Goal: Information Seeking & Learning: Learn about a topic

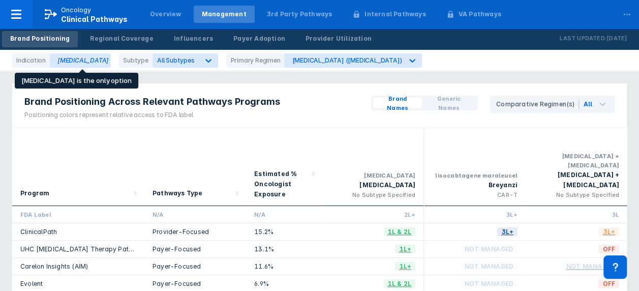
click at [101, 62] on div "[MEDICAL_DATA]" at bounding box center [80, 60] width 61 height 14
click at [87, 58] on div "[MEDICAL_DATA]" at bounding box center [80, 60] width 61 height 14
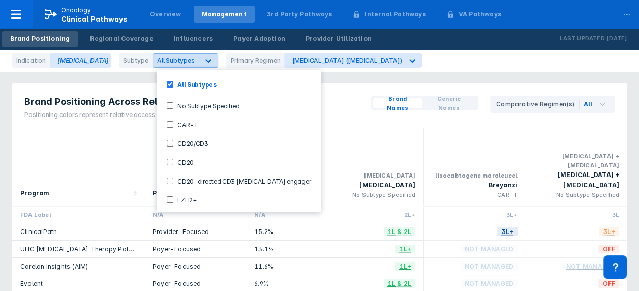
click at [211, 56] on icon at bounding box center [208, 60] width 10 height 10
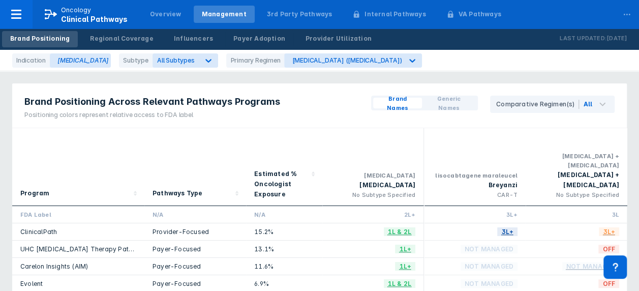
click at [431, 57] on div "Indication Follicular Lymphoma Subtype All Subtypes Primary Regimen bendamustin…" at bounding box center [319, 60] width 639 height 21
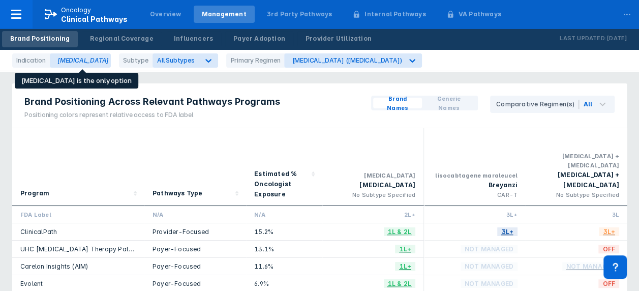
click at [77, 58] on div "[MEDICAL_DATA]" at bounding box center [80, 60] width 61 height 14
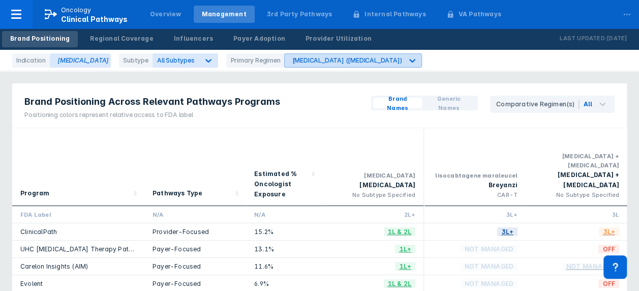
click at [370, 58] on div "[MEDICAL_DATA] ([MEDICAL_DATA])" at bounding box center [347, 60] width 110 height 8
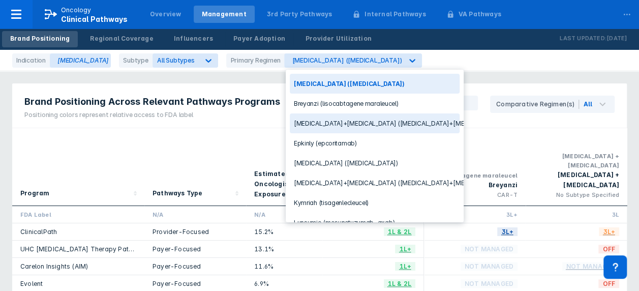
click at [470, 60] on div "Indication Follicular Lymphoma Subtype All Subtypes Primary Regimen 13 results …" at bounding box center [319, 60] width 639 height 21
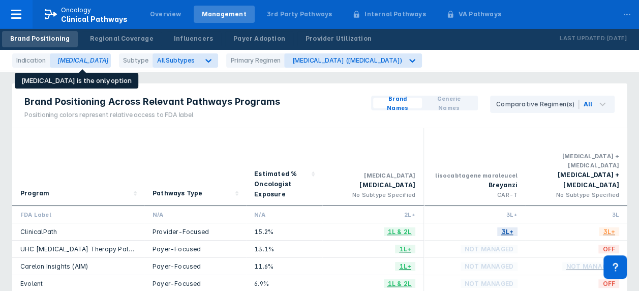
click at [99, 63] on div "[MEDICAL_DATA]" at bounding box center [80, 60] width 61 height 14
click at [73, 61] on div "[MEDICAL_DATA]" at bounding box center [80, 60] width 61 height 14
click at [109, 61] on div "[MEDICAL_DATA]" at bounding box center [80, 60] width 61 height 14
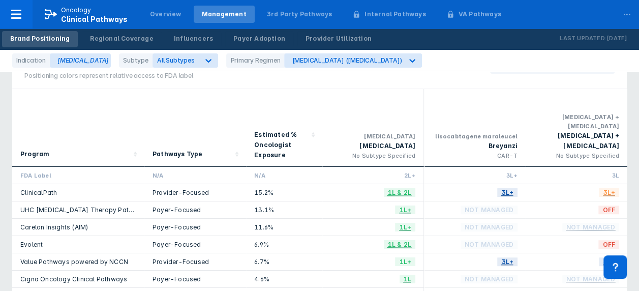
scroll to position [17, 0]
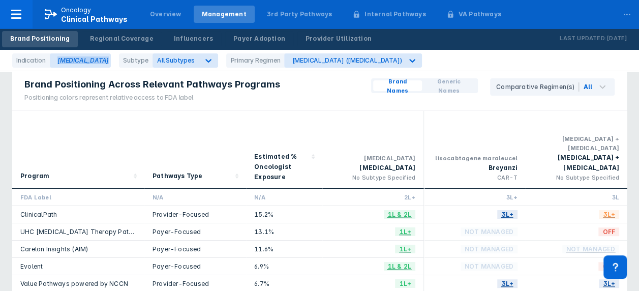
drag, startPoint x: 55, startPoint y: 60, endPoint x: 118, endPoint y: 65, distance: 62.8
click at [118, 65] on div "Indication Follicular Lymphoma Subtype All Subtypes Primary Regimen bendamustin…" at bounding box center [221, 60] width 418 height 14
copy div "[MEDICAL_DATA]"
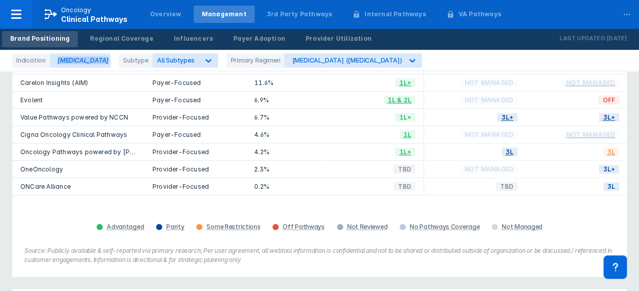
scroll to position [0, 0]
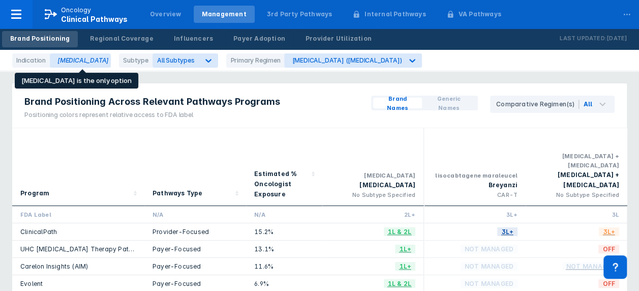
click at [95, 58] on div "[MEDICAL_DATA]" at bounding box center [80, 60] width 61 height 14
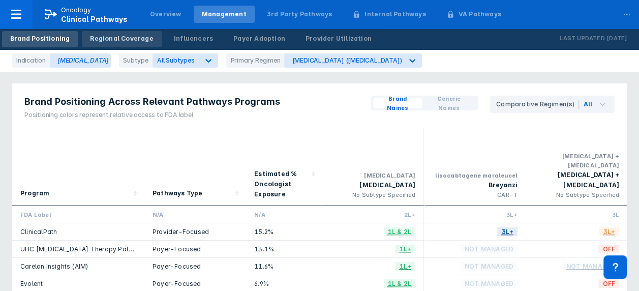
click at [99, 44] on link "Regional Coverage" at bounding box center [121, 39] width 79 height 16
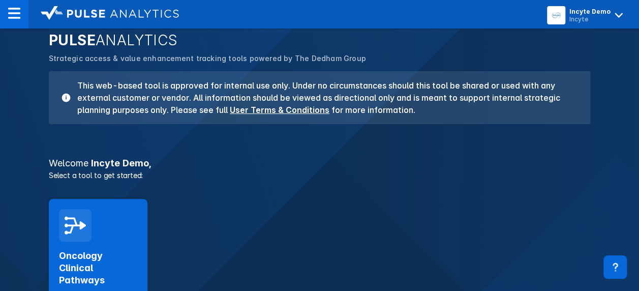
scroll to position [158, 0]
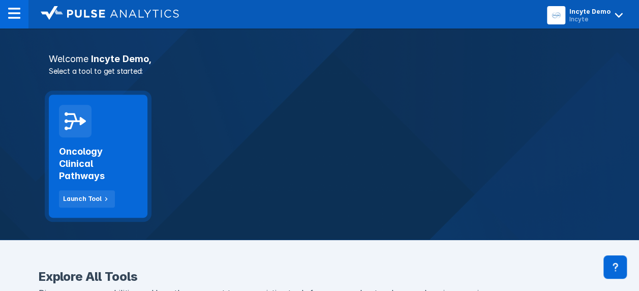
click at [129, 130] on div "Oncology Clinical Pathways Launch Tool" at bounding box center [98, 156] width 99 height 123
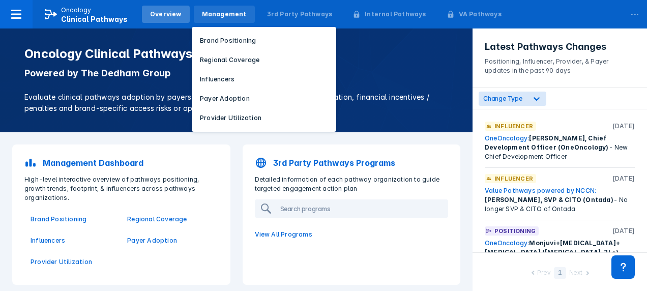
click at [207, 17] on div "Management" at bounding box center [224, 14] width 45 height 9
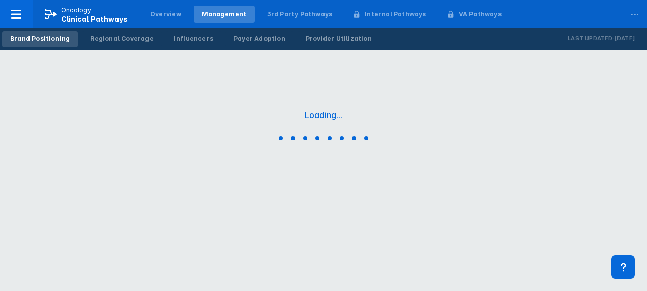
click at [202, 16] on div "Management" at bounding box center [224, 14] width 45 height 9
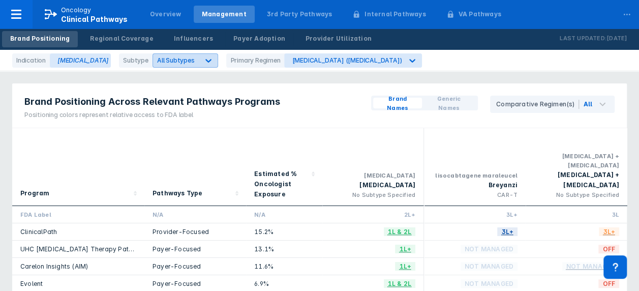
click at [191, 56] on div "All Subtypes" at bounding box center [176, 60] width 46 height 10
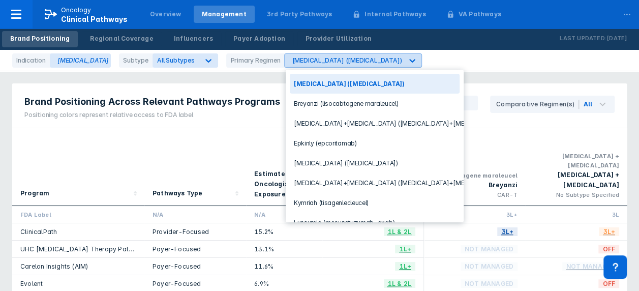
click at [315, 62] on div "bendamustine (bendamustine)" at bounding box center [347, 60] width 110 height 8
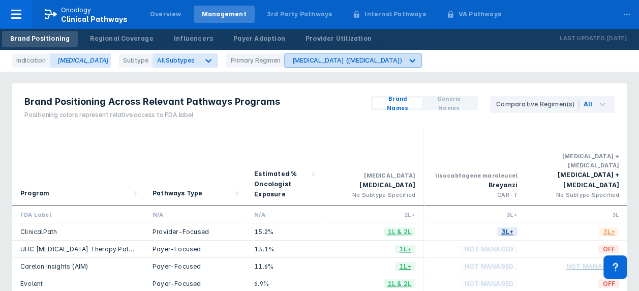
click at [315, 62] on div "bendamustine (bendamustine)" at bounding box center [347, 60] width 110 height 8
click at [317, 61] on div "[MEDICAL_DATA] ([MEDICAL_DATA])" at bounding box center [347, 60] width 110 height 8
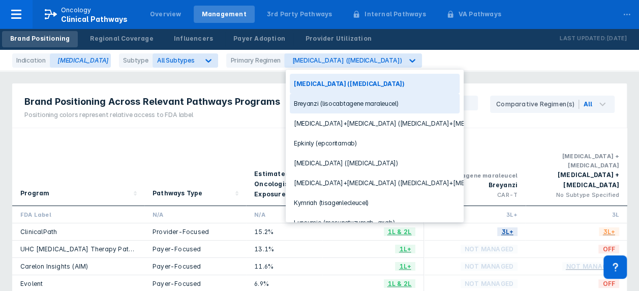
click at [453, 62] on div "Indication [MEDICAL_DATA] Subtype All Subtypes Primary Regimen 13 results avail…" at bounding box center [319, 60] width 639 height 21
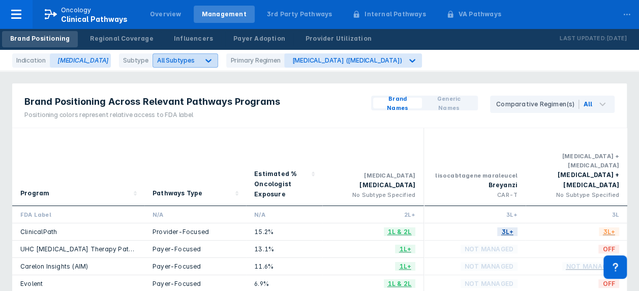
click at [218, 61] on div at bounding box center [208, 60] width 18 height 18
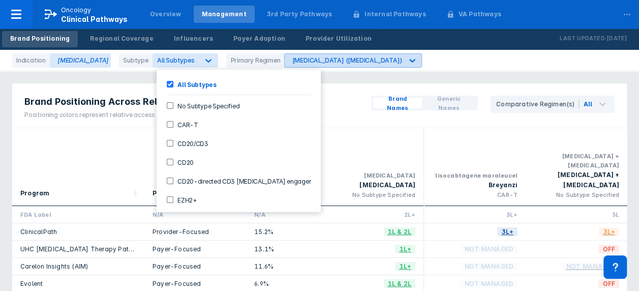
click at [313, 62] on div "[MEDICAL_DATA] ([MEDICAL_DATA])" at bounding box center [347, 60] width 110 height 8
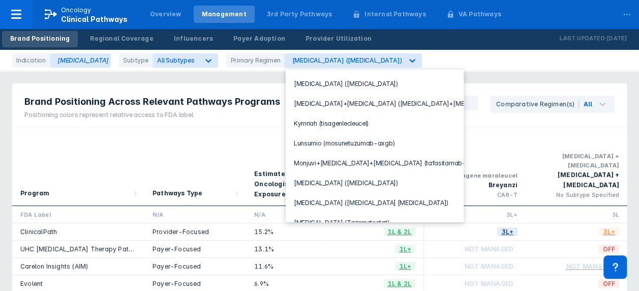
scroll to position [89, 0]
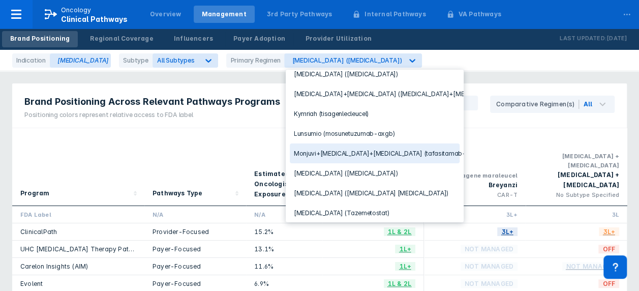
click at [428, 145] on div "Monjuvi+Revlimid+Rituxan (tafasitamab+lenalidomide+rituximab)" at bounding box center [375, 153] width 170 height 20
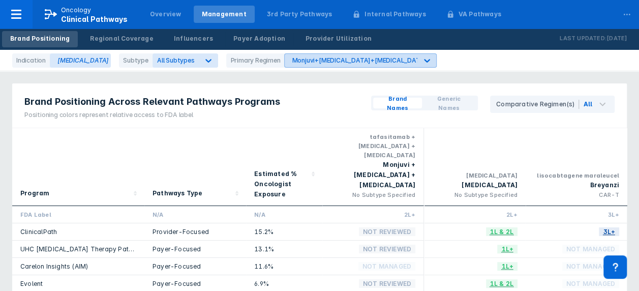
click at [335, 58] on div "Monjuvi+Revlimid+Rituxan (tafasitamab+lenalidomide+rituximab)" at bounding box center [437, 60] width 291 height 8
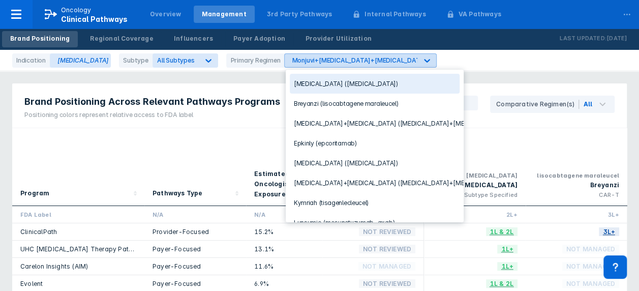
click at [364, 54] on div "Monjuvi+Revlimid+Rituxan (tafasitamab+lenalidomide+rituximab)" at bounding box center [351, 60] width 133 height 13
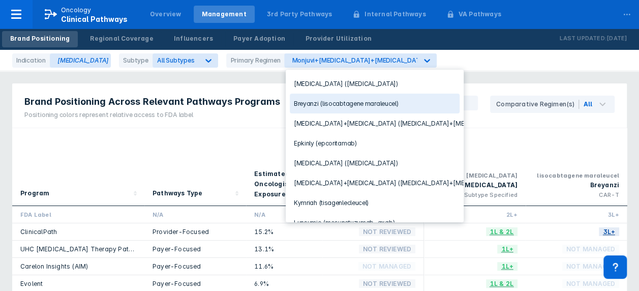
click at [474, 69] on div "Indication Follicular Lymphoma Subtype All Subtypes Primary Regimen 13 results …" at bounding box center [319, 60] width 639 height 21
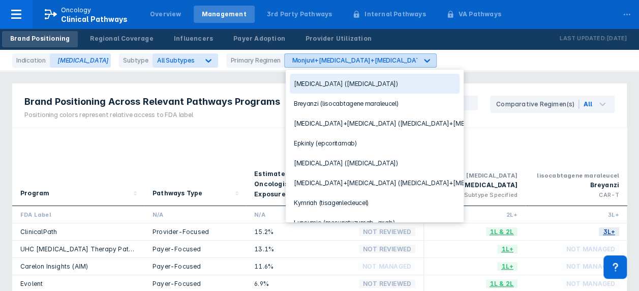
click at [341, 60] on div "Monjuvi+Revlimid+Rituxan (tafasitamab+lenalidomide+rituximab)" at bounding box center [437, 60] width 291 height 8
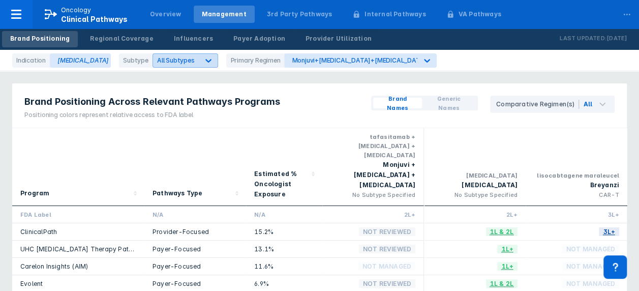
click at [202, 63] on div at bounding box center [208, 60] width 18 height 18
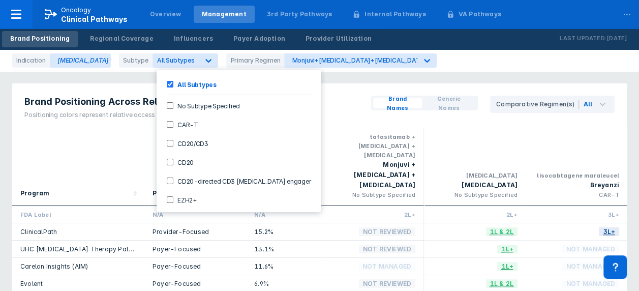
click at [445, 56] on div "Indication Follicular Lymphoma Subtype 7 results available. Use Up and Down to …" at bounding box center [228, 60] width 433 height 14
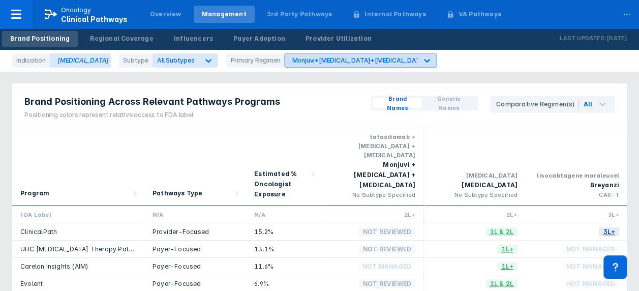
click at [428, 57] on icon at bounding box center [427, 60] width 10 height 10
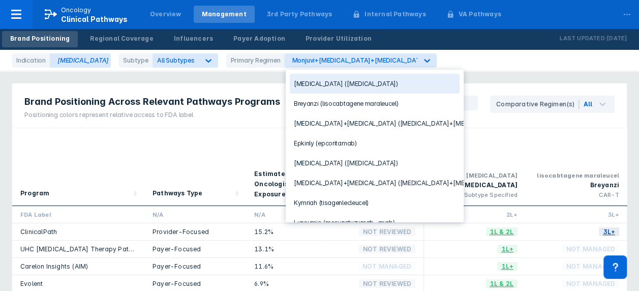
click at [451, 60] on div "Indication Follicular Lymphoma Subtype All Subtypes Primary Regimen 13 results …" at bounding box center [319, 60] width 639 height 21
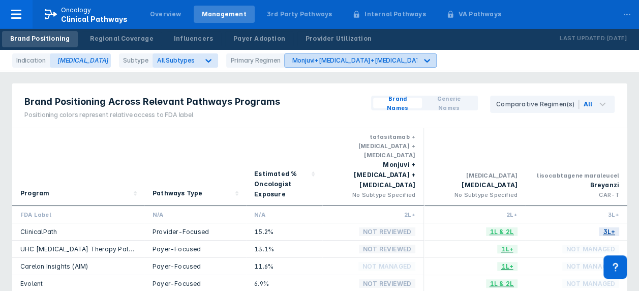
click at [339, 57] on div "Monjuvi+Revlimid+Rituxan (tafasitamab+lenalidomide+rituximab)" at bounding box center [437, 60] width 291 height 8
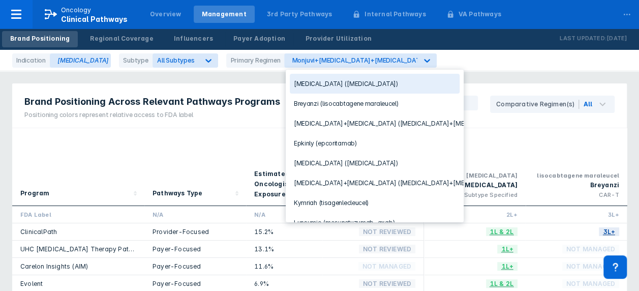
click at [467, 53] on div "Indication Follicular Lymphoma Subtype All Subtypes Primary Regimen 13 results …" at bounding box center [319, 60] width 639 height 21
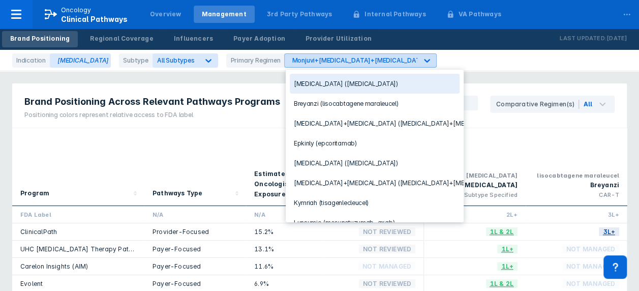
click at [408, 60] on div "Monjuvi+Revlimid+Rituxan (tafasitamab+lenalidomide+rituximab)" at bounding box center [437, 60] width 291 height 8
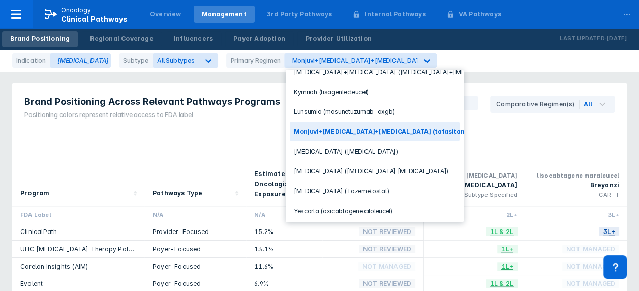
scroll to position [114, 0]
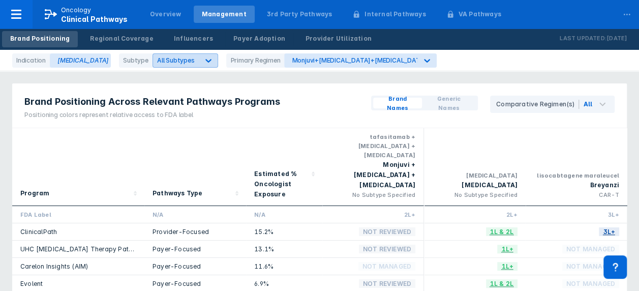
click at [183, 55] on div "All Subtypes" at bounding box center [186, 60] width 66 height 14
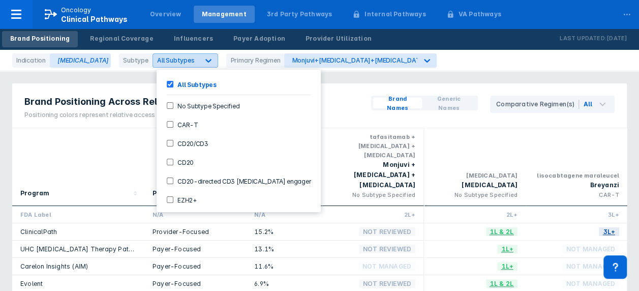
click at [184, 55] on div "All Subtypes" at bounding box center [186, 60] width 66 height 14
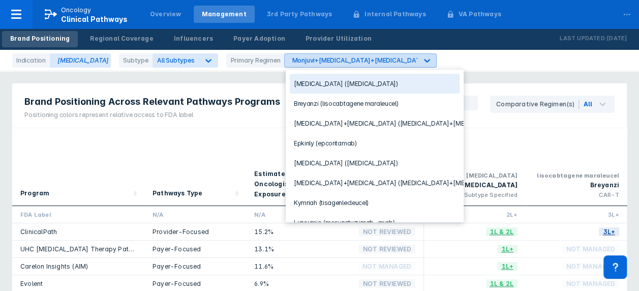
click at [294, 61] on div "Monjuvi+Revlimid+Rituxan (tafasitamab+lenalidomide+rituximab)" at bounding box center [437, 60] width 291 height 8
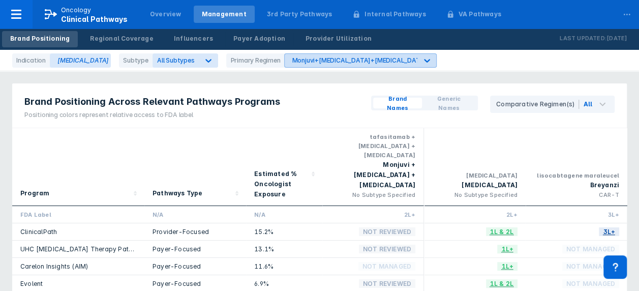
click at [294, 61] on div "Monjuvi+Revlimid+Rituxan (tafasitamab+lenalidomide+rituximab)" at bounding box center [437, 60] width 291 height 8
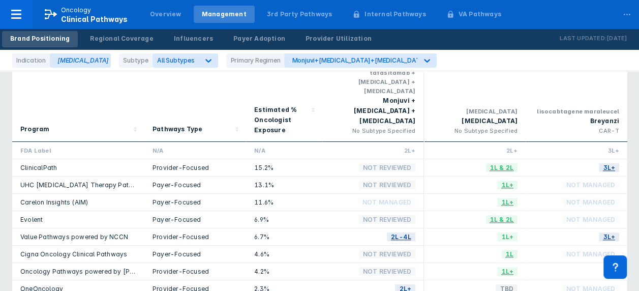
scroll to position [62, 0]
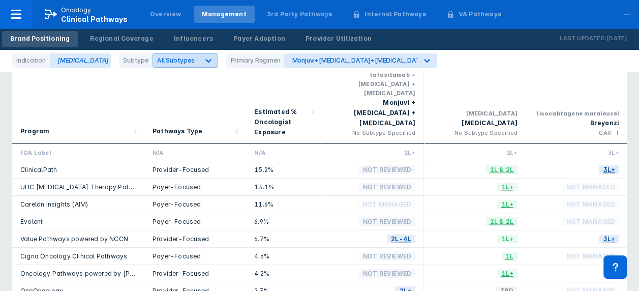
click at [171, 63] on span "All Subtypes" at bounding box center [176, 60] width 38 height 8
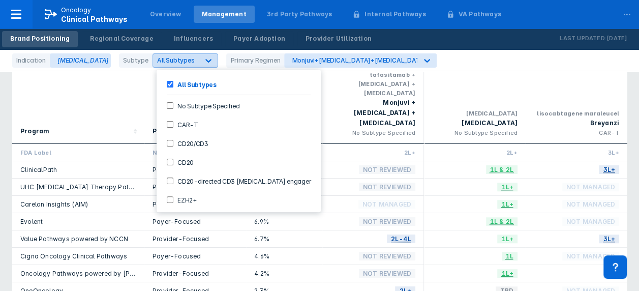
click at [171, 63] on span "All Subtypes" at bounding box center [176, 60] width 38 height 8
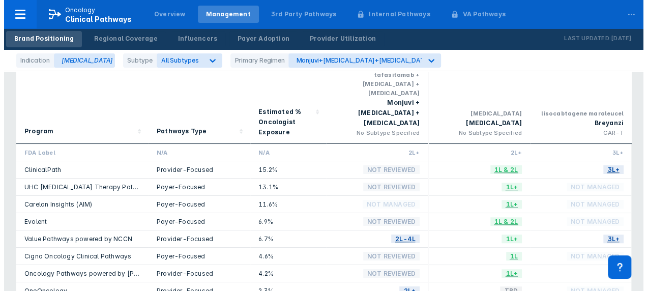
scroll to position [0, 0]
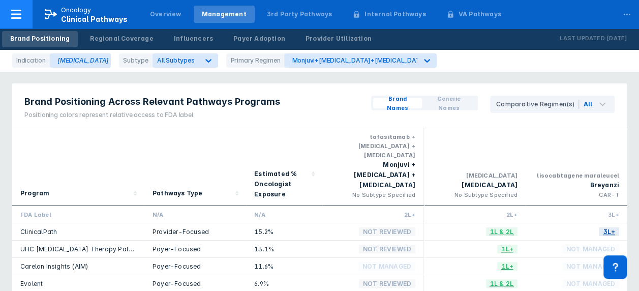
click at [23, 18] on div at bounding box center [16, 14] width 33 height 28
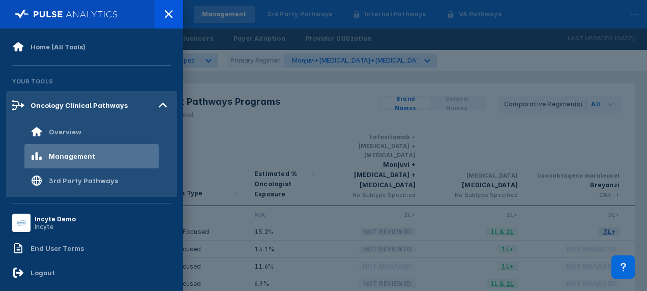
click at [319, 98] on div at bounding box center [323, 145] width 647 height 291
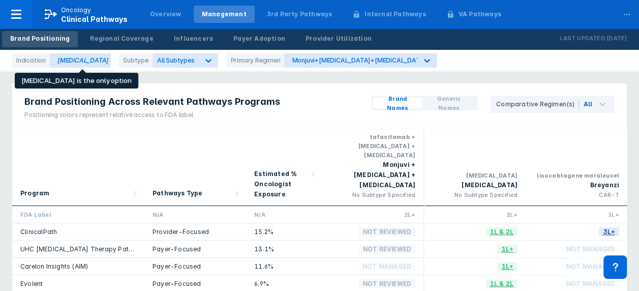
click at [63, 56] on div "[MEDICAL_DATA]" at bounding box center [80, 60] width 61 height 14
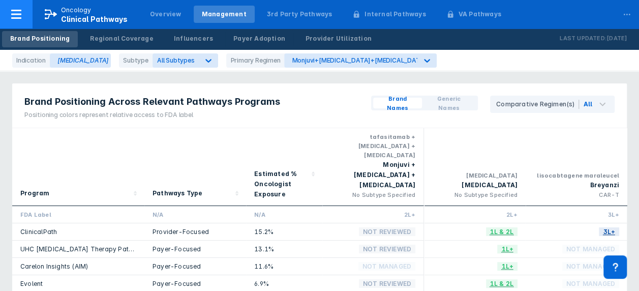
click at [38, 27] on button "Oncology Clinical Pathways" at bounding box center [70, 14] width 140 height 28
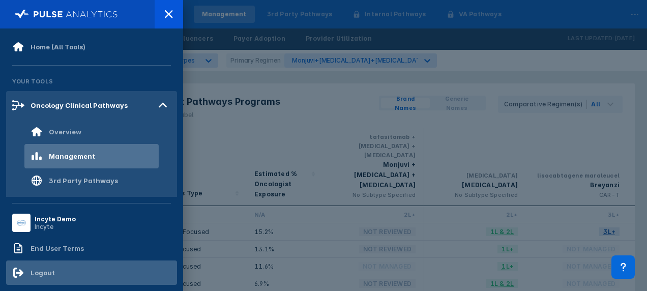
click at [85, 263] on div "Logout" at bounding box center [91, 272] width 171 height 24
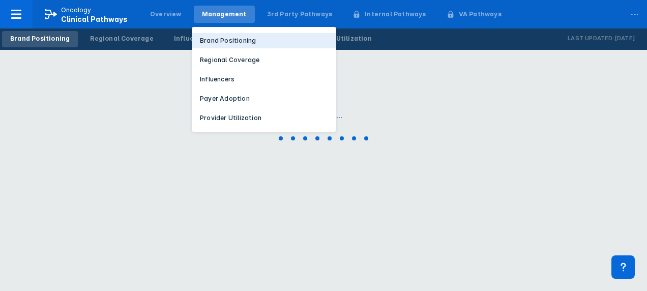
click at [208, 44] on p "Brand Positioning" at bounding box center [228, 40] width 56 height 9
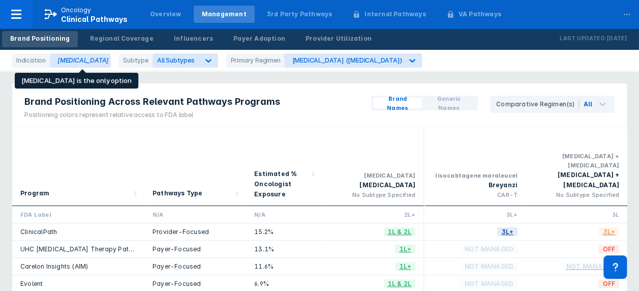
click at [108, 61] on div "[MEDICAL_DATA]" at bounding box center [80, 60] width 61 height 14
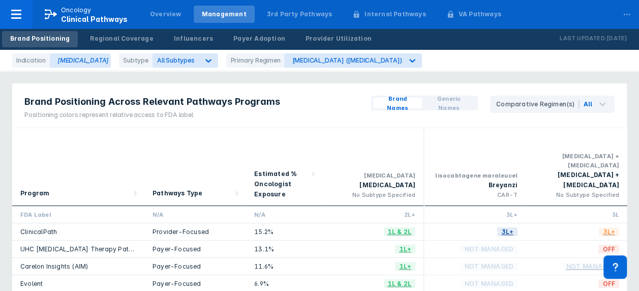
click at [99, 62] on div "[MEDICAL_DATA]" at bounding box center [80, 60] width 61 height 14
click at [184, 58] on span "All Subtypes" at bounding box center [176, 60] width 38 height 8
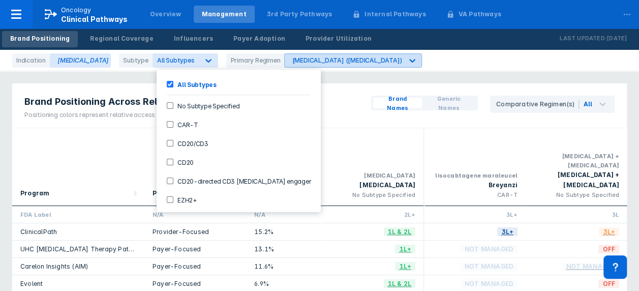
click at [297, 64] on div "[MEDICAL_DATA] ([MEDICAL_DATA])" at bounding box center [344, 60] width 118 height 13
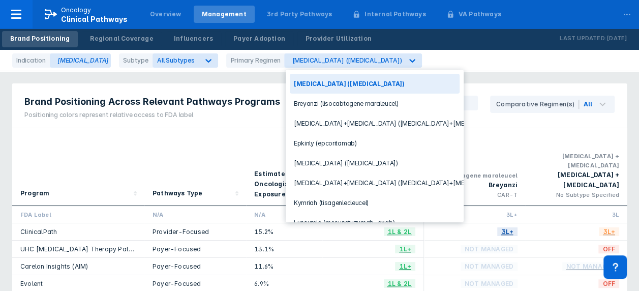
click at [413, 62] on div "Indication [MEDICAL_DATA] Subtype All Subtypes Primary Regimen 13 results avail…" at bounding box center [319, 60] width 639 height 21
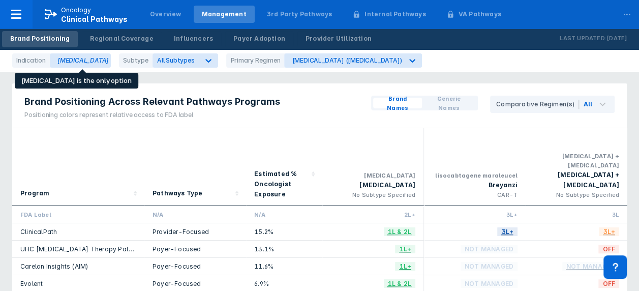
click at [96, 60] on div "[MEDICAL_DATA]" at bounding box center [80, 60] width 61 height 14
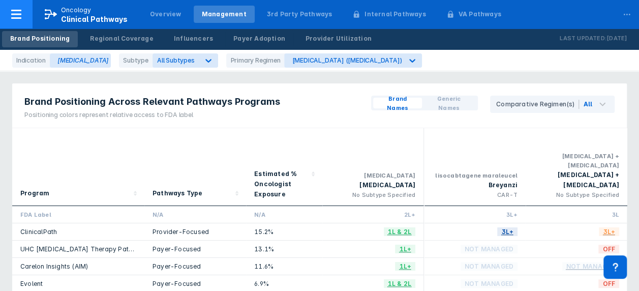
click at [22, 10] on icon at bounding box center [16, 14] width 12 height 12
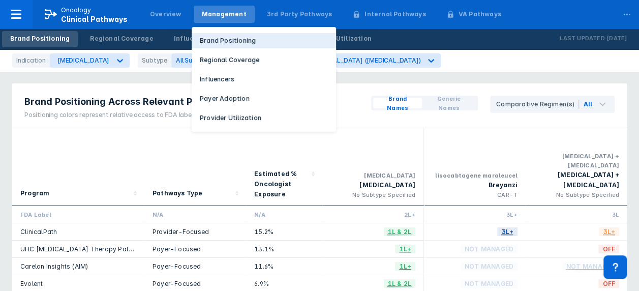
click at [209, 39] on p "Brand Positioning" at bounding box center [228, 40] width 56 height 9
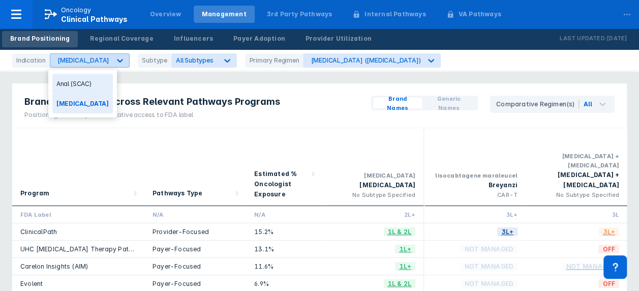
click at [121, 64] on icon at bounding box center [120, 60] width 10 height 10
click at [111, 84] on div "Anal (SCAC)" at bounding box center [82, 84] width 61 height 20
